Goal: Transaction & Acquisition: Obtain resource

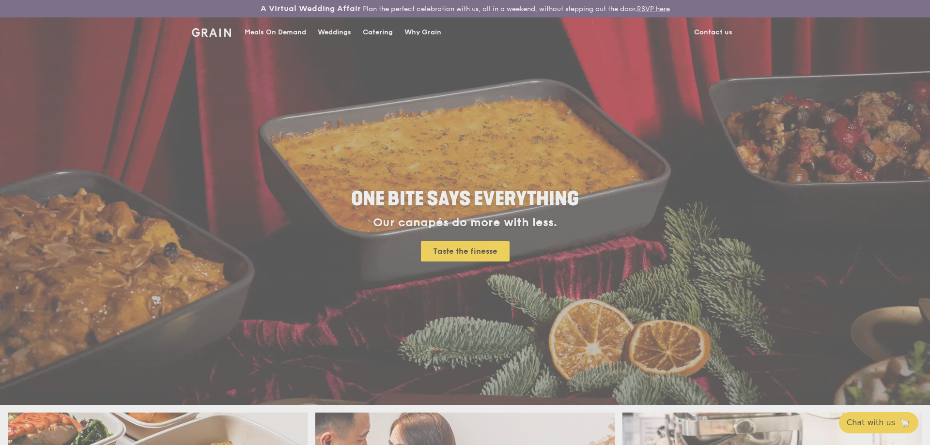
click at [385, 27] on div "Weddings by Grain presents Plan the perfect celebration with us, all in a weeke…" at bounding box center [465, 222] width 930 height 445
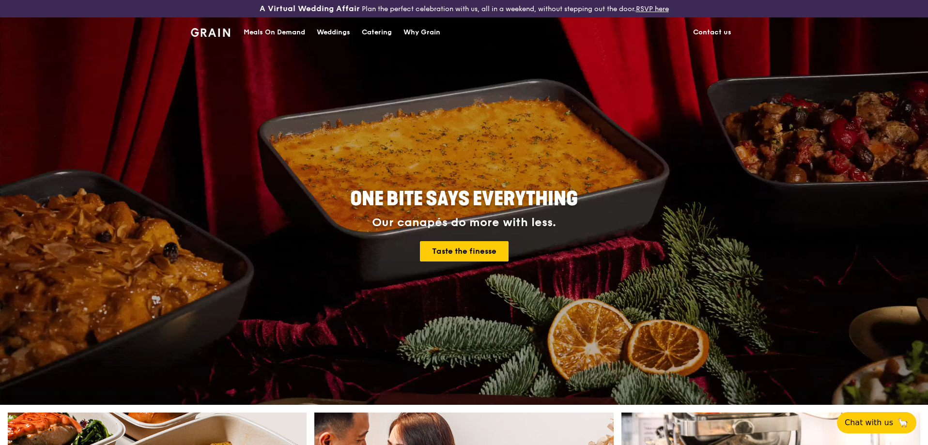
click at [379, 35] on div "Catering" at bounding box center [377, 32] width 30 height 29
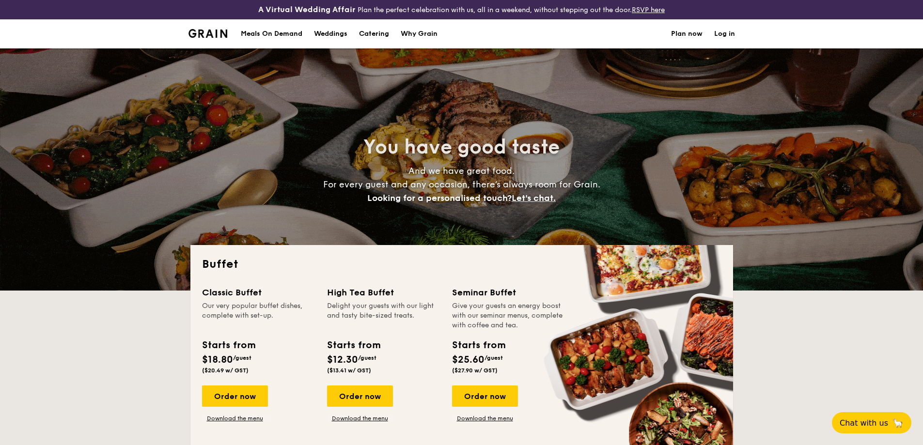
select select
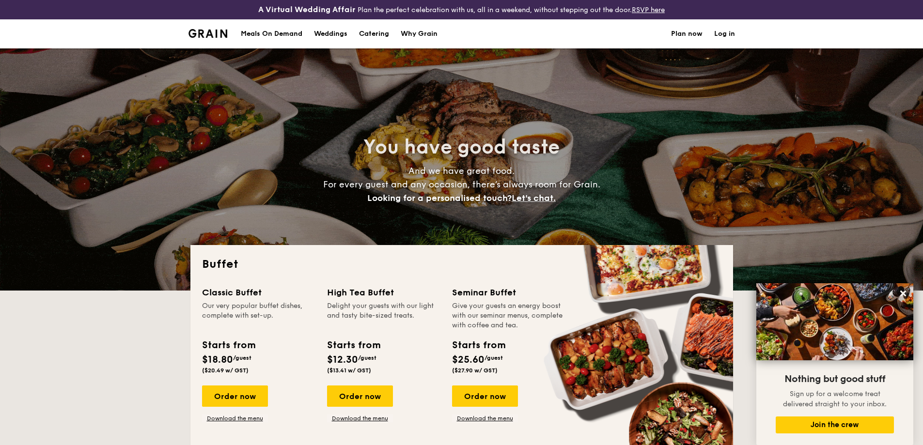
click at [379, 31] on h1 "Catering" at bounding box center [374, 33] width 30 height 29
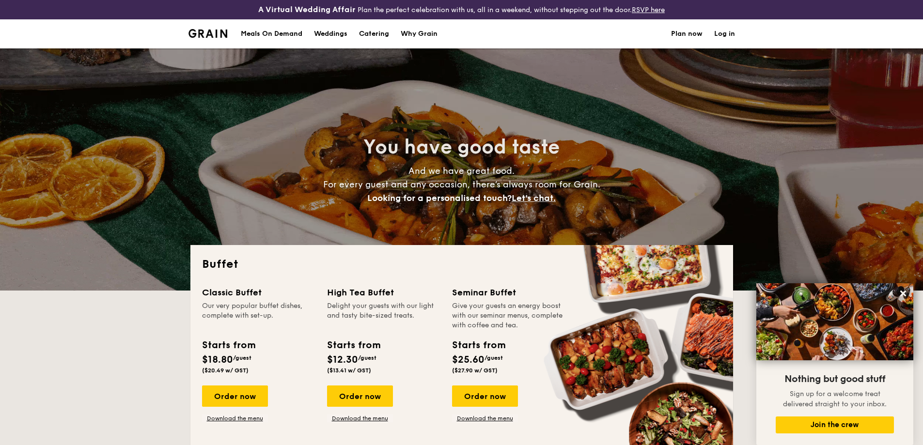
click at [379, 31] on h1 "Catering" at bounding box center [374, 33] width 30 height 29
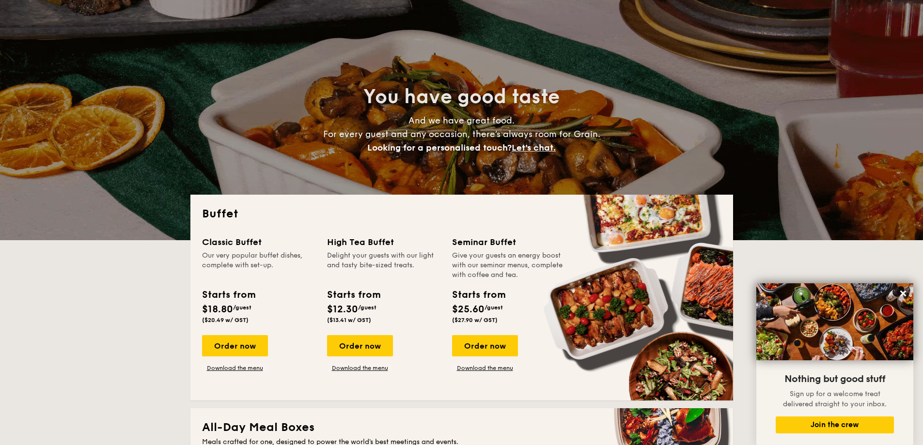
scroll to position [97, 0]
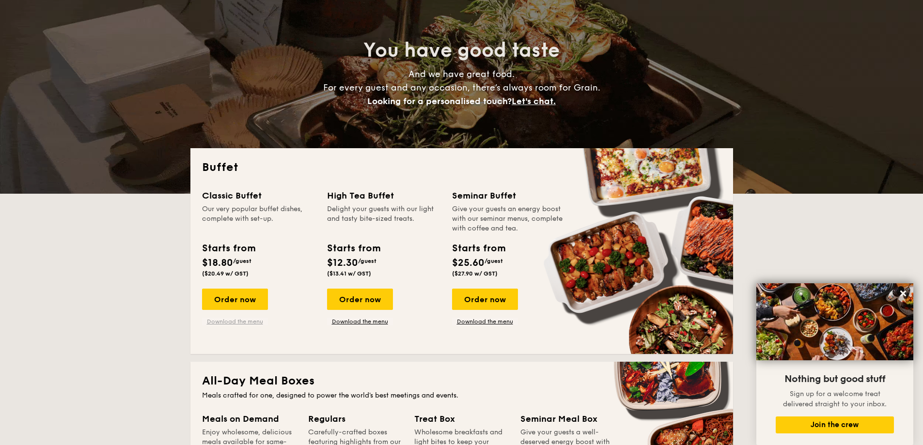
click at [236, 321] on link "Download the menu" at bounding box center [235, 322] width 66 height 8
